Goal: Entertainment & Leisure: Consume media (video, audio)

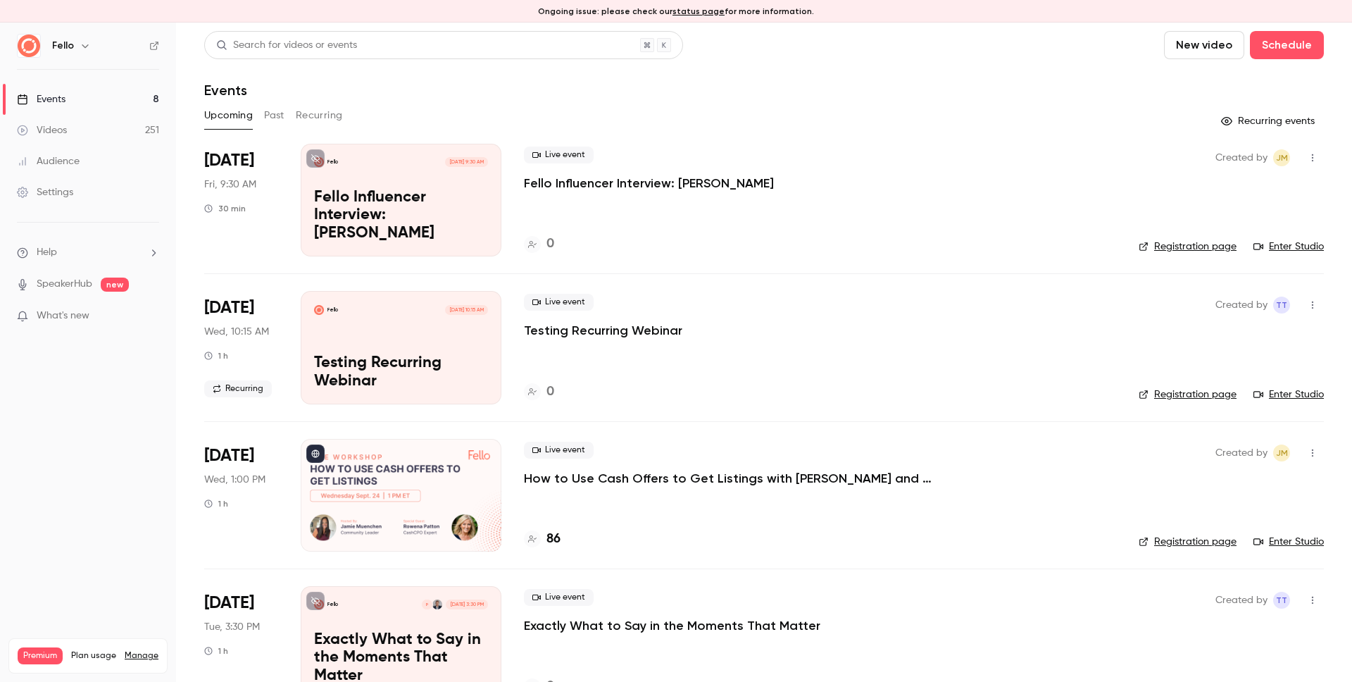
click at [90, 125] on link "Videos 251" at bounding box center [88, 130] width 176 height 31
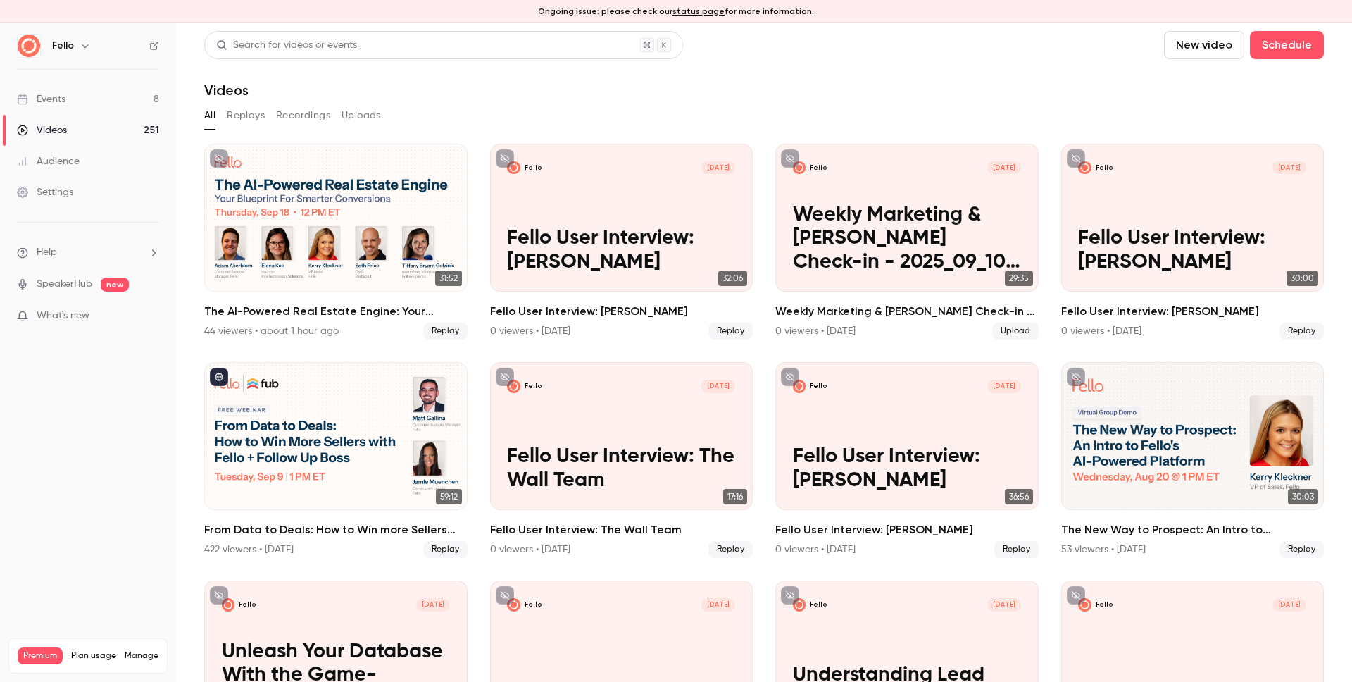
click at [102, 99] on link "Events 8" at bounding box center [88, 99] width 176 height 31
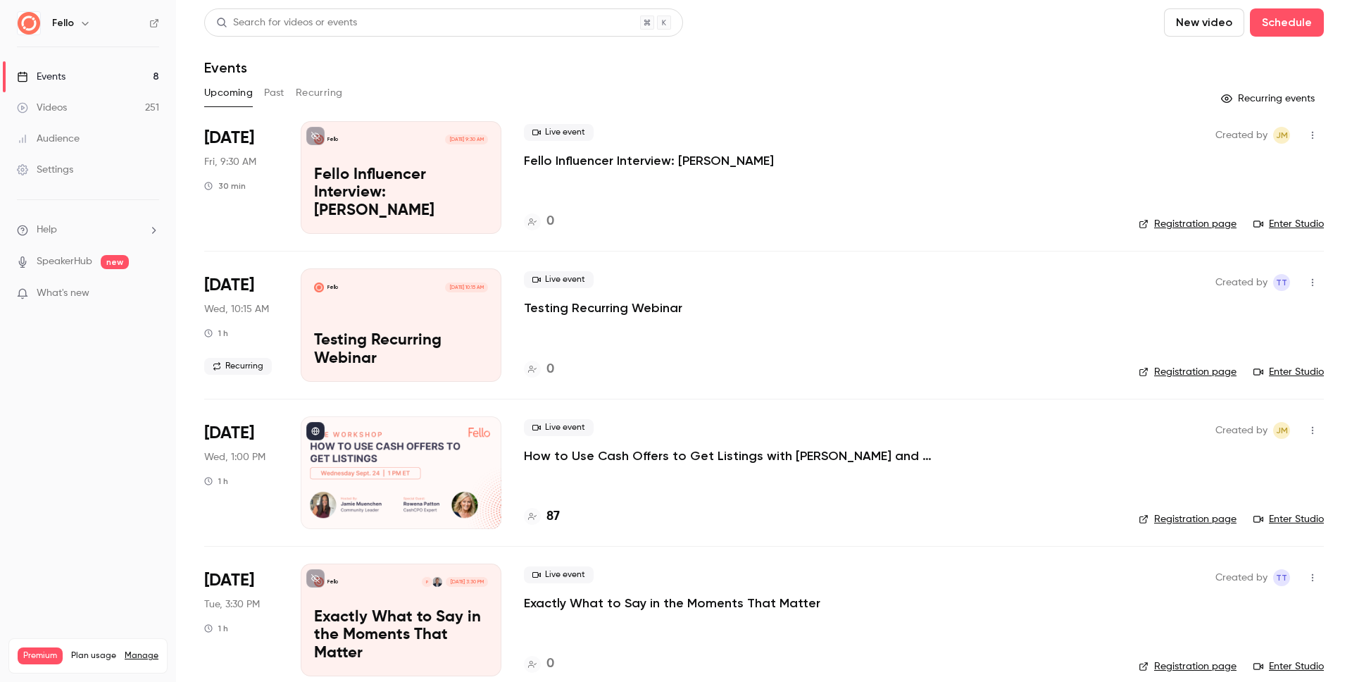
click at [75, 109] on link "Videos 251" at bounding box center [88, 107] width 176 height 31
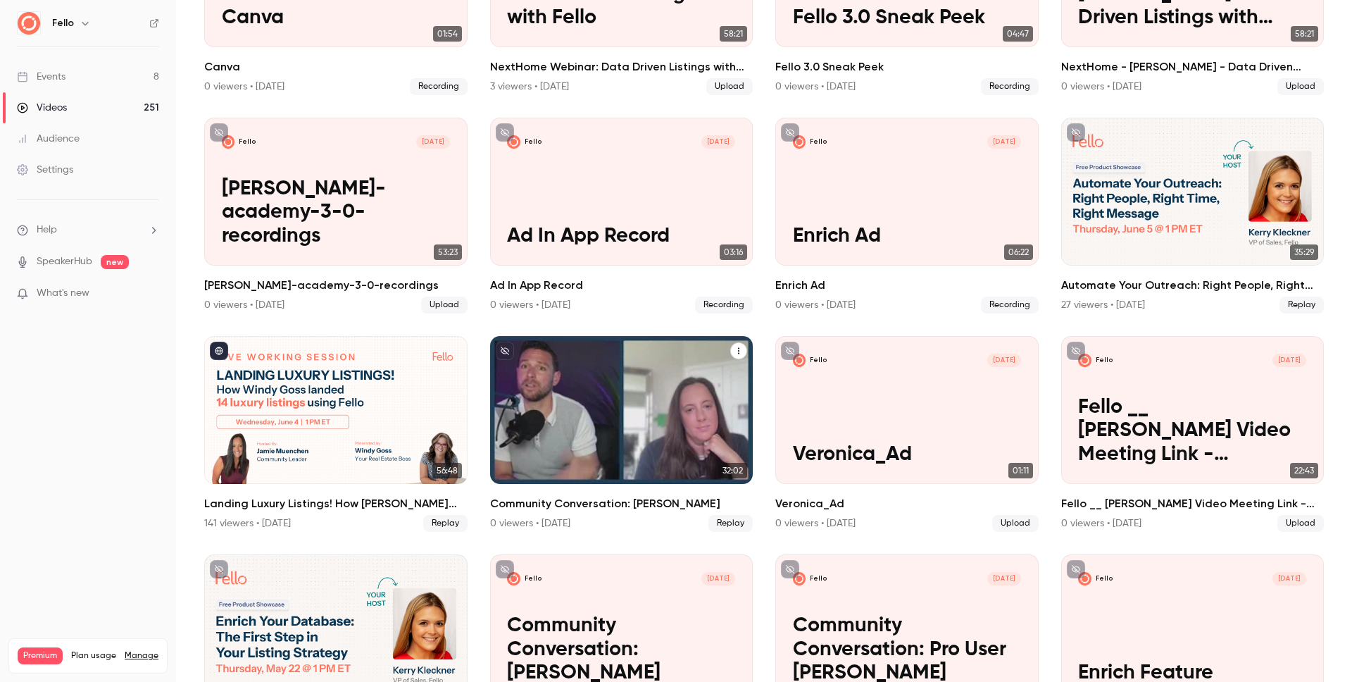
scroll to position [3008, 0]
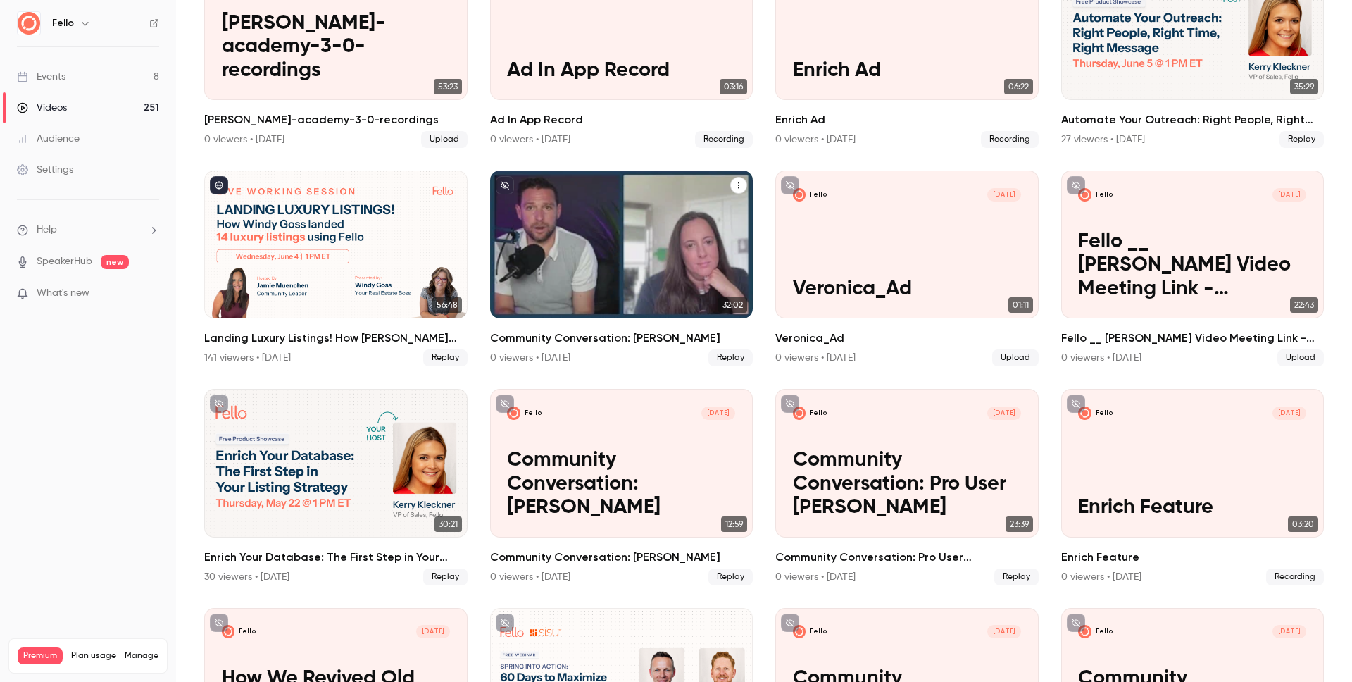
click at [637, 330] on div "Community Conversation: [PERSON_NAME] 0 viewers • [DATE] Replay" at bounding box center [621, 348] width 263 height 37
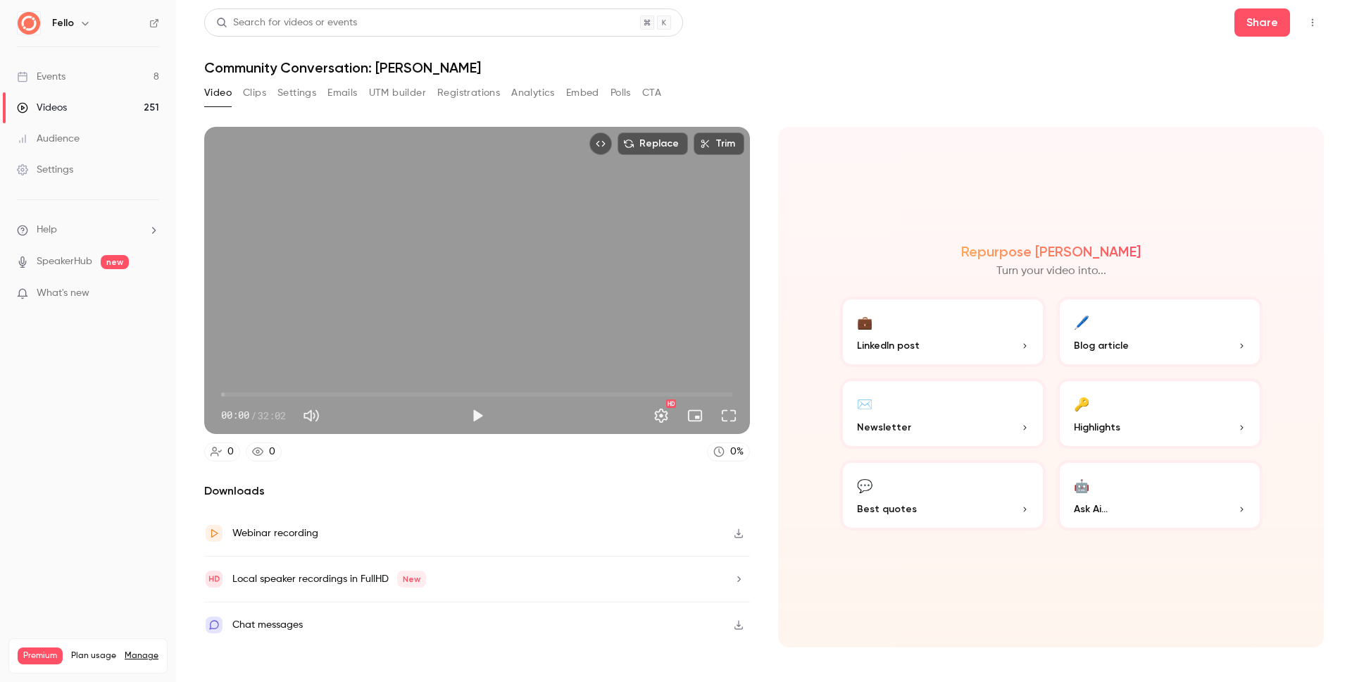
click at [735, 530] on icon "button" at bounding box center [738, 533] width 11 height 10
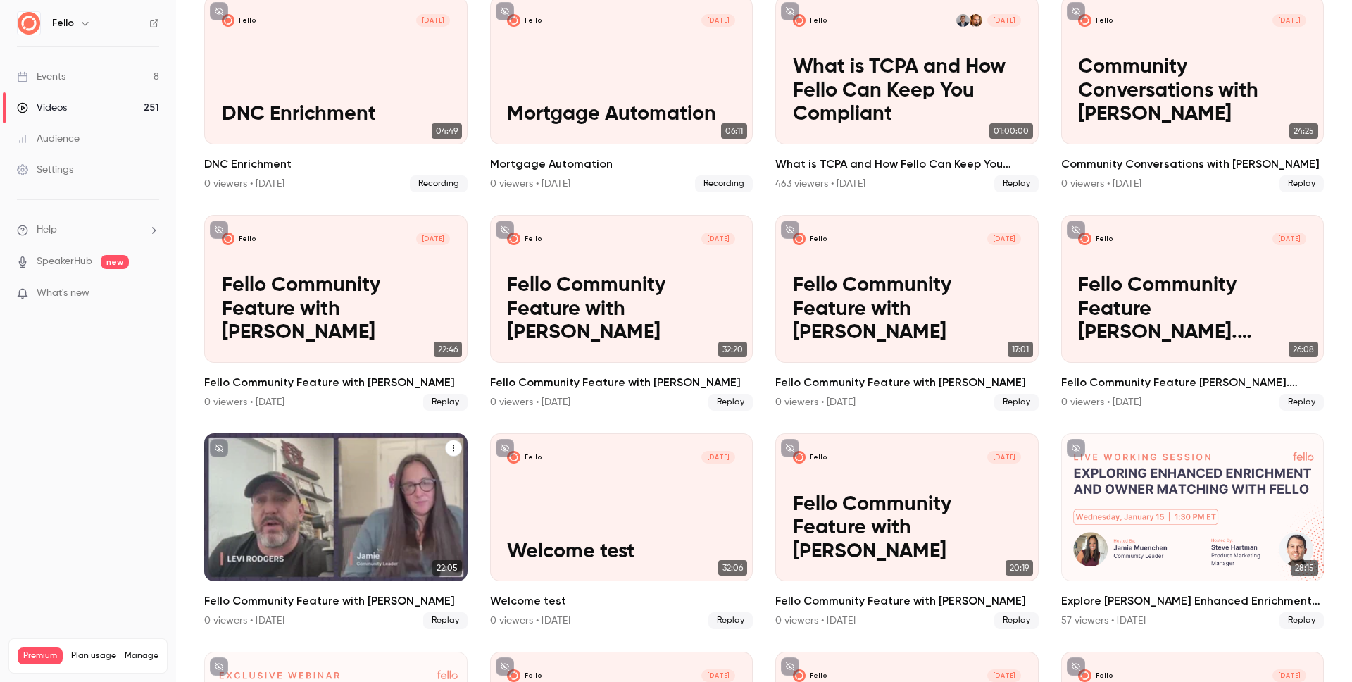
scroll to position [6888, 0]
